Goal: Task Accomplishment & Management: Use online tool/utility

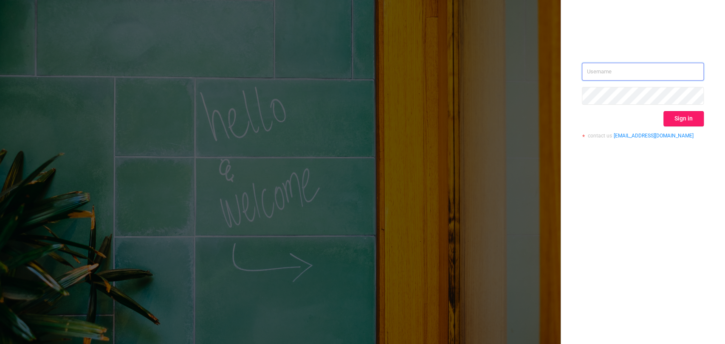
type input "[EMAIL_ADDRESS][DOMAIN_NAME]"
click at [690, 117] on button "Sign in" at bounding box center [683, 118] width 40 height 15
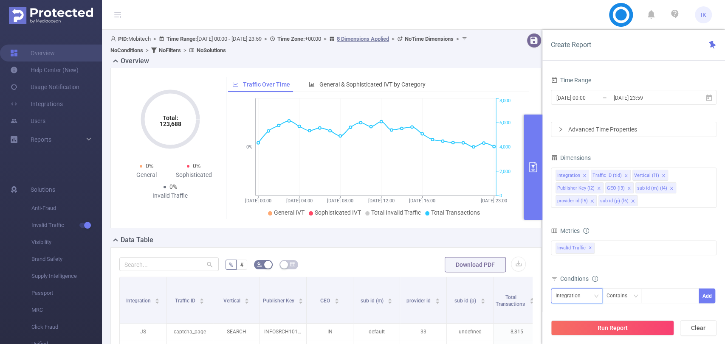
click at [588, 298] on div "Integration" at bounding box center [576, 296] width 42 height 14
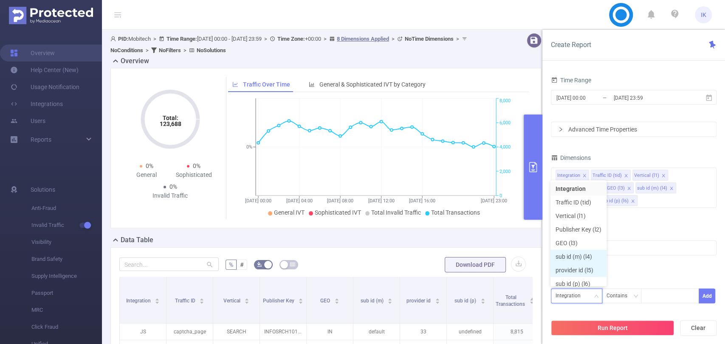
scroll to position [4, 0]
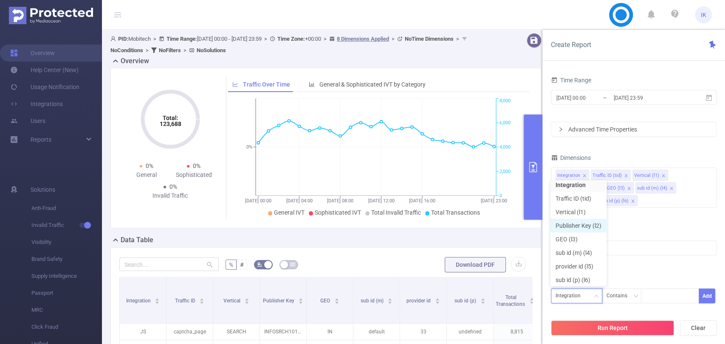
click at [580, 228] on li "Publisher Key (l2)" at bounding box center [578, 226] width 56 height 14
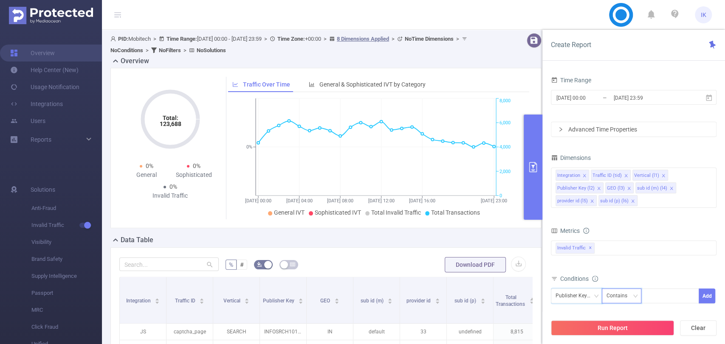
click at [625, 289] on div "Contains" at bounding box center [619, 296] width 27 height 14
click at [627, 250] on li "Is" at bounding box center [629, 251] width 56 height 14
click at [653, 293] on div at bounding box center [669, 296] width 49 height 14
paste input "ICN050325H5"
type input "ICN050325H5"
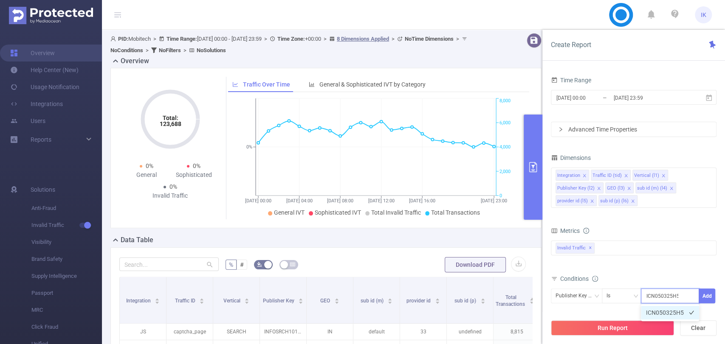
click at [673, 311] on li "ICN050325H5" at bounding box center [670, 313] width 58 height 14
click at [705, 300] on button "Add" at bounding box center [707, 296] width 17 height 15
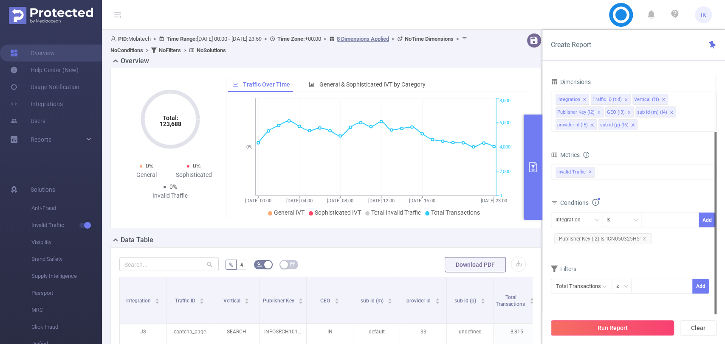
click at [632, 330] on button "Run Report" at bounding box center [612, 328] width 123 height 15
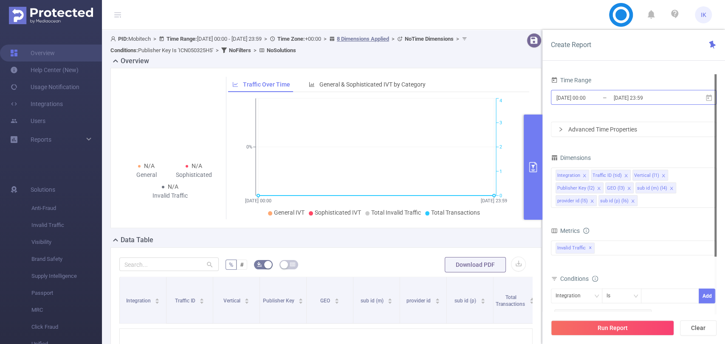
click at [611, 101] on input "[DATE] 00:00" at bounding box center [589, 97] width 69 height 11
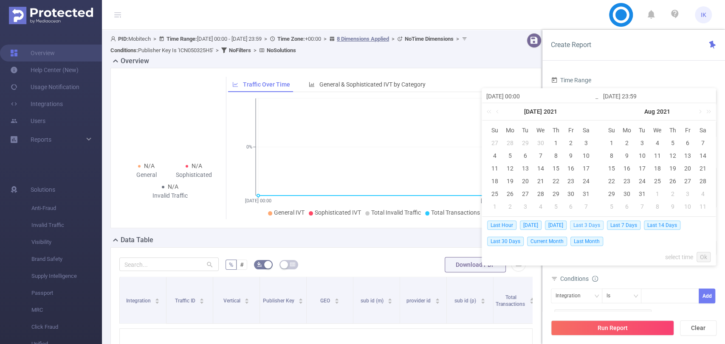
click at [593, 228] on span "Last 3 Days" at bounding box center [587, 225] width 34 height 9
type input "[DATE] 00:00"
type input "[DATE] 23:59"
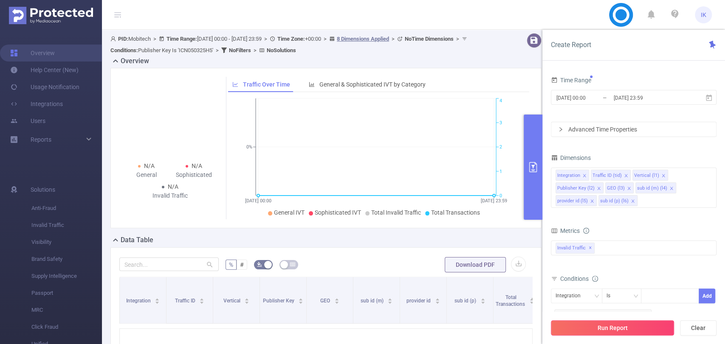
click at [652, 325] on button "Run Report" at bounding box center [612, 328] width 123 height 15
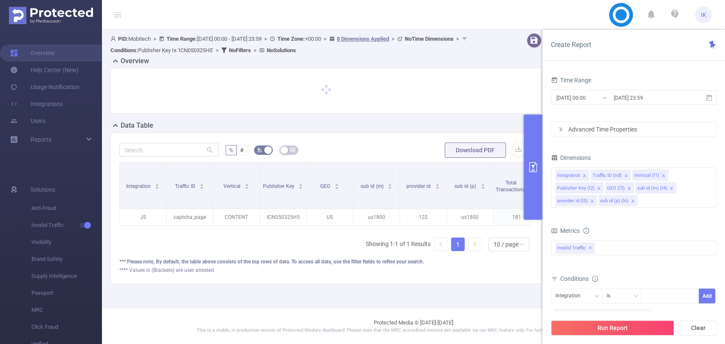
click at [532, 163] on icon "primary" at bounding box center [533, 167] width 10 height 10
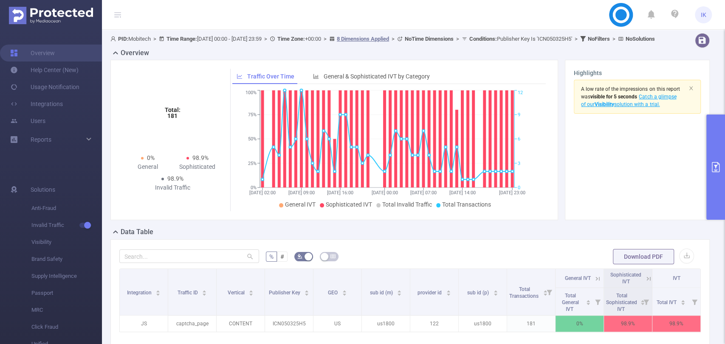
scroll to position [114, 0]
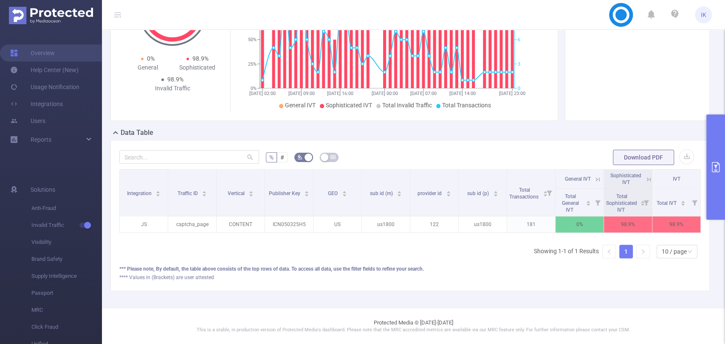
click at [594, 176] on icon at bounding box center [598, 180] width 8 height 8
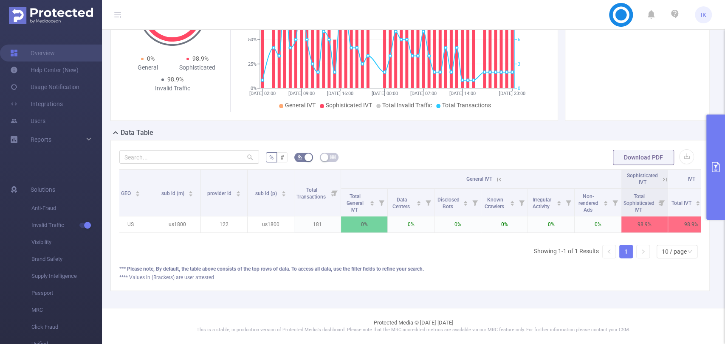
scroll to position [0, 222]
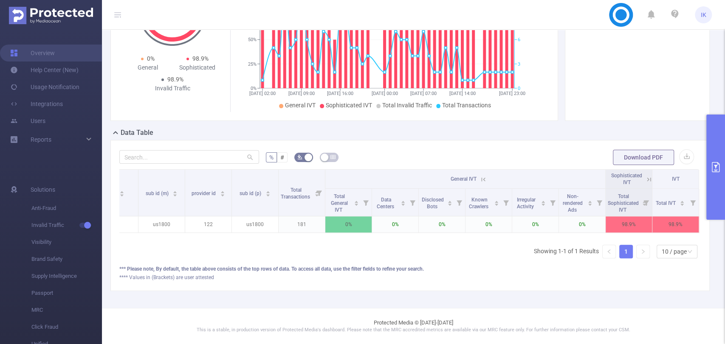
click at [482, 178] on icon at bounding box center [484, 180] width 4 height 4
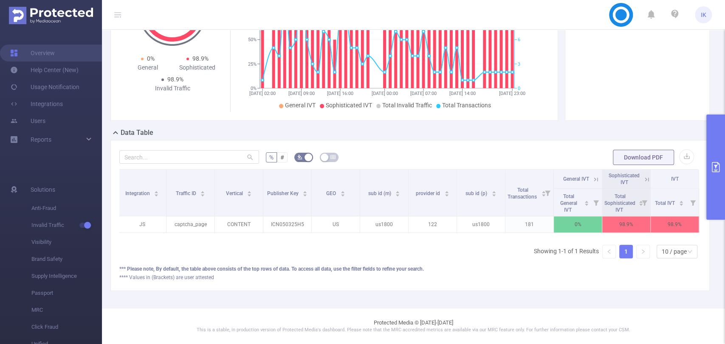
scroll to position [0, 2]
click at [713, 168] on icon "primary" at bounding box center [715, 167] width 10 height 10
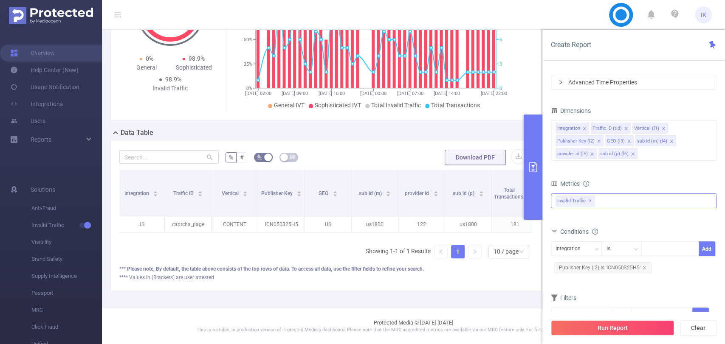
click at [629, 194] on div "Invalid Traffic ✕" at bounding box center [634, 201] width 166 height 15
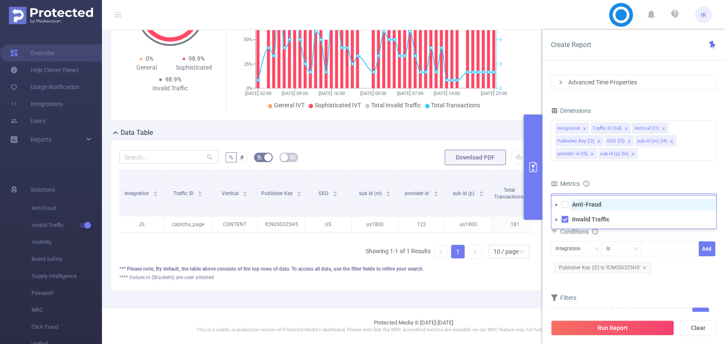
click at [622, 206] on span "Anti-Fraud" at bounding box center [642, 204] width 145 height 11
click at [701, 237] on div "Conditions" at bounding box center [634, 233] width 166 height 14
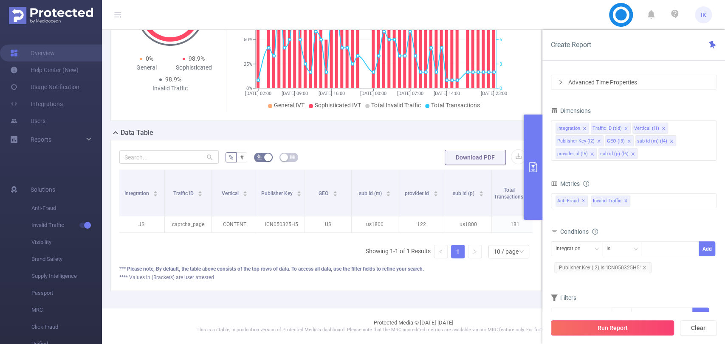
click at [656, 324] on button "Run Report" at bounding box center [612, 328] width 123 height 15
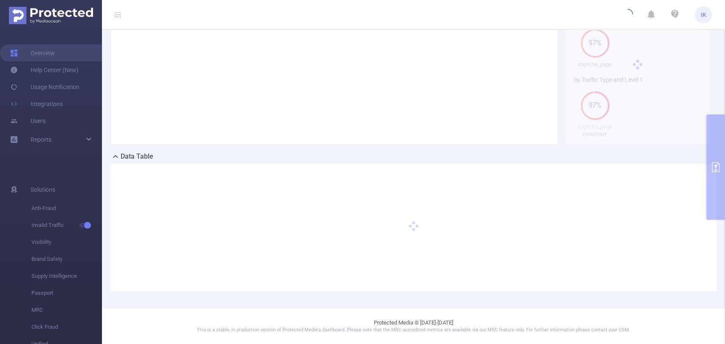
scroll to position [83, 0]
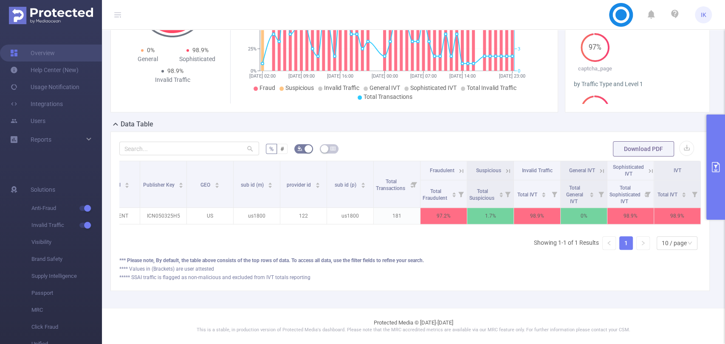
scroll to position [0, 125]
click at [458, 167] on icon at bounding box center [460, 171] width 8 height 8
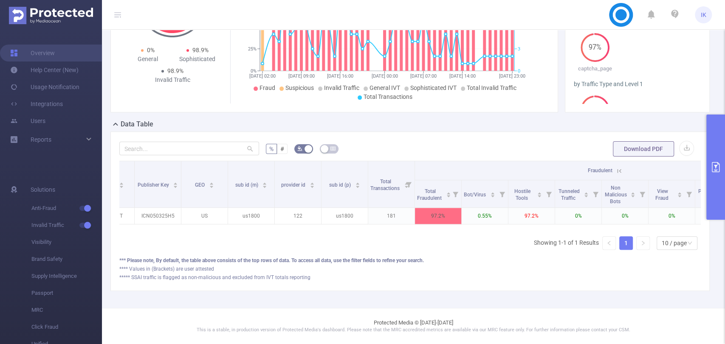
drag, startPoint x: 488, startPoint y: 229, endPoint x: 495, endPoint y: 228, distance: 6.8
click at [495, 228] on div "Integration Traffic ID Vertical Publisher Key GEO sub id (m) provider id sub id…" at bounding box center [409, 209] width 581 height 96
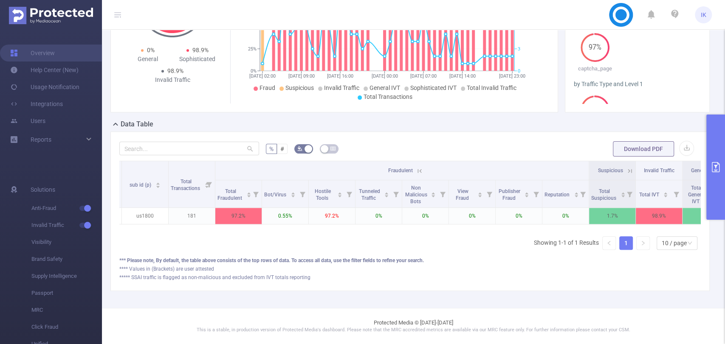
scroll to position [0, 323]
click at [421, 167] on icon at bounding box center [422, 171] width 8 height 8
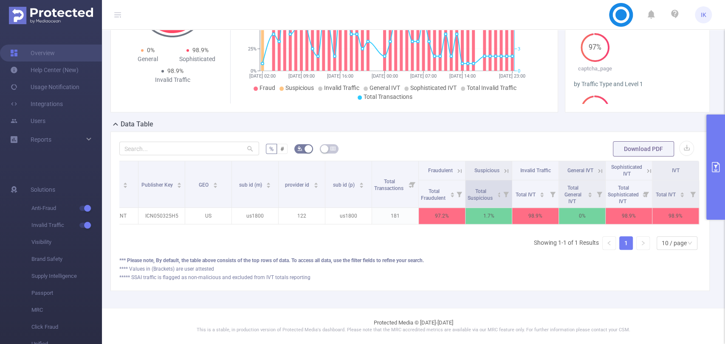
scroll to position [0, 129]
click at [642, 166] on icon at bounding box center [647, 170] width 10 height 8
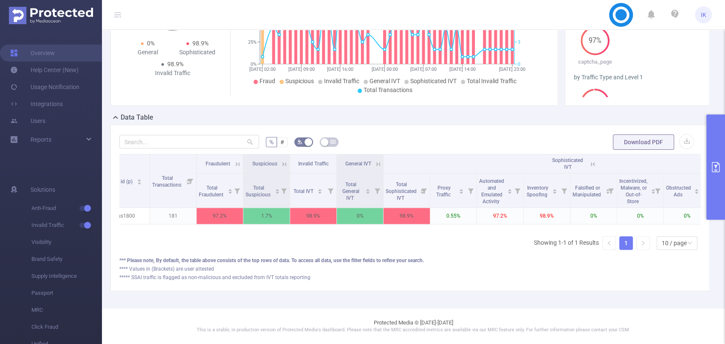
scroll to position [0, 356]
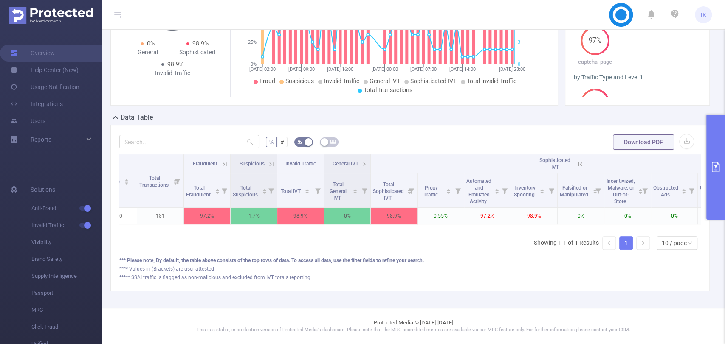
click at [581, 164] on icon at bounding box center [580, 165] width 8 height 8
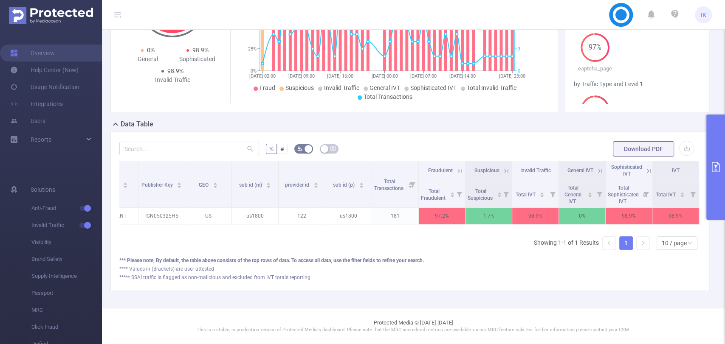
click at [456, 167] on icon at bounding box center [460, 171] width 8 height 8
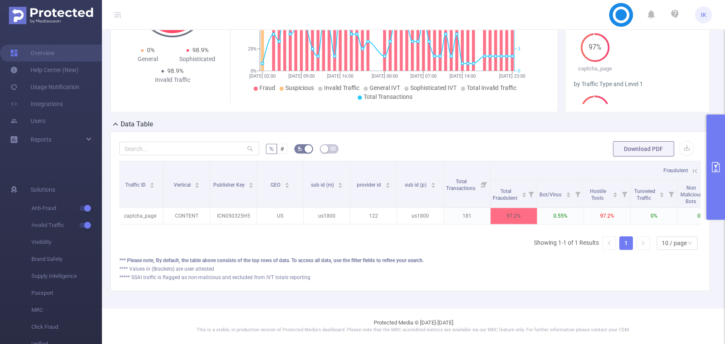
scroll to position [0, 0]
